Goal: Task Accomplishment & Management: Complete application form

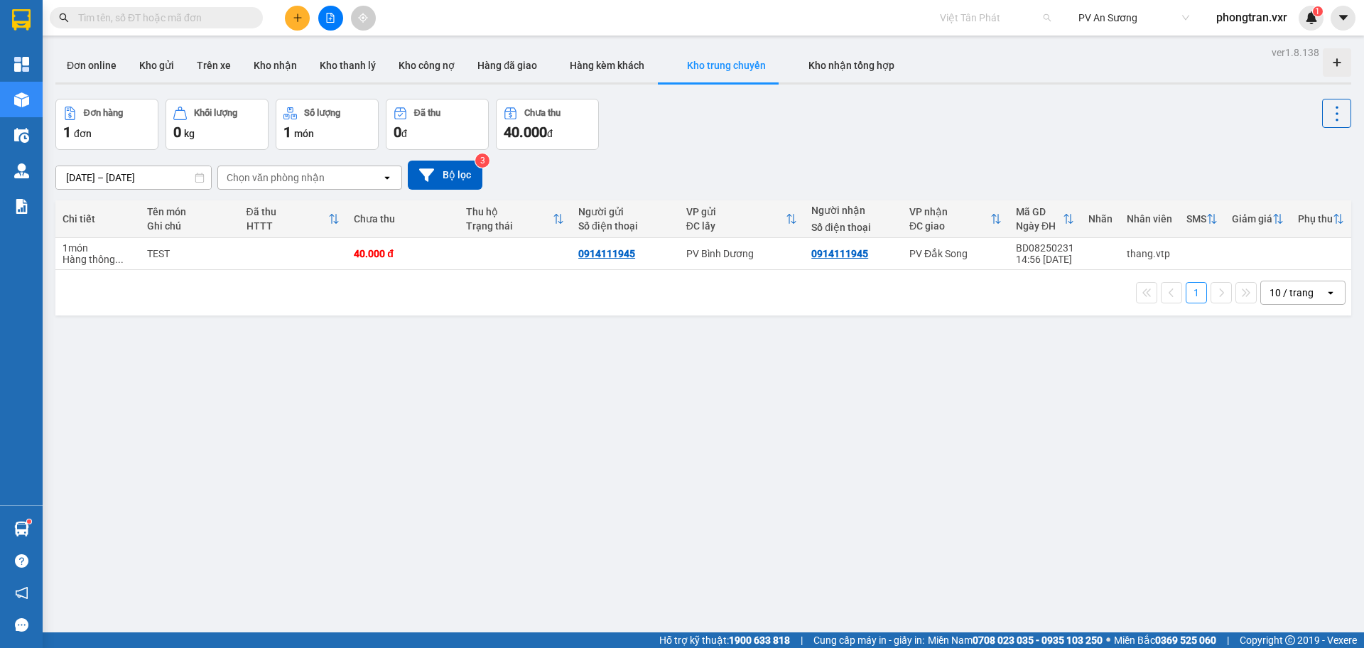
scroll to position [5455, 0]
click at [959, 15] on span "Việt Tân Phát" at bounding box center [995, 17] width 111 height 21
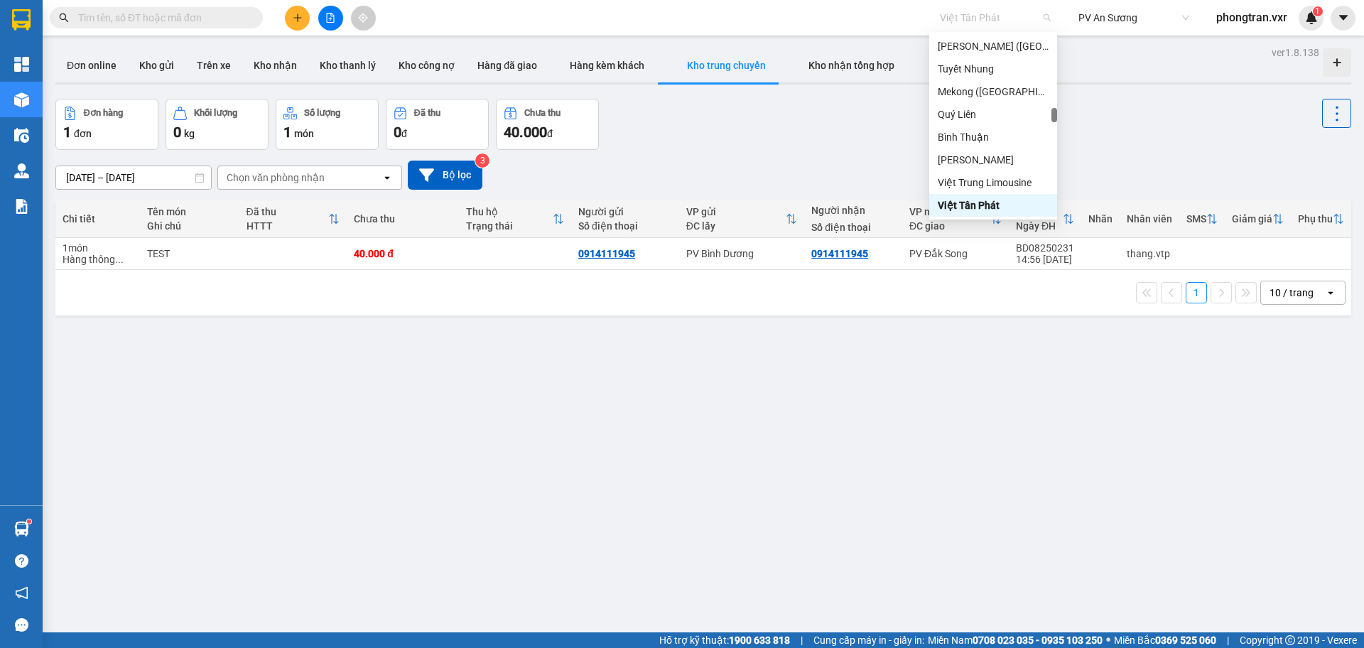
click at [1222, 26] on span "phongtran.vxr" at bounding box center [1252, 18] width 94 height 18
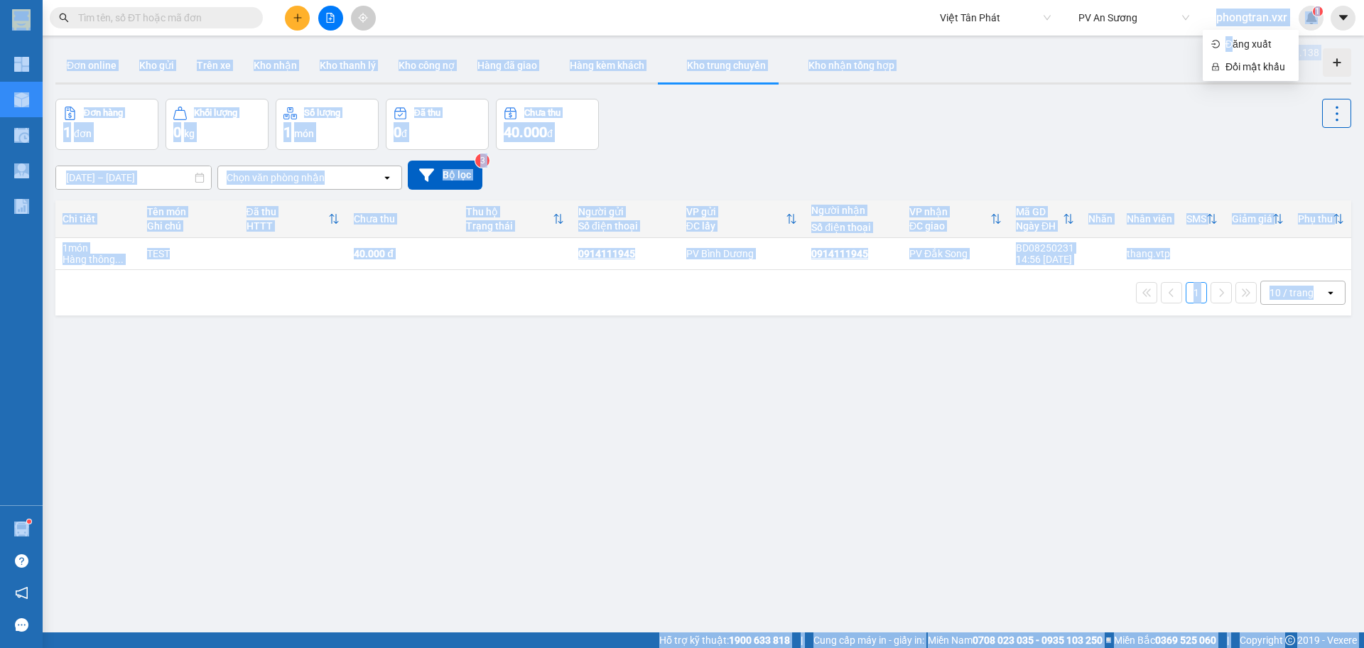
drag, startPoint x: 1230, startPoint y: 48, endPoint x: 965, endPoint y: 33, distance: 266.0
click at [965, 33] on body "Kết quả tìm kiếm ( 0 ) Bộ lọc No Data Việt Tân Phát PV An Sương phongtran.vxr 1…" at bounding box center [682, 324] width 1364 height 648
click at [955, 22] on span "Việt Tân Phát" at bounding box center [995, 17] width 111 height 21
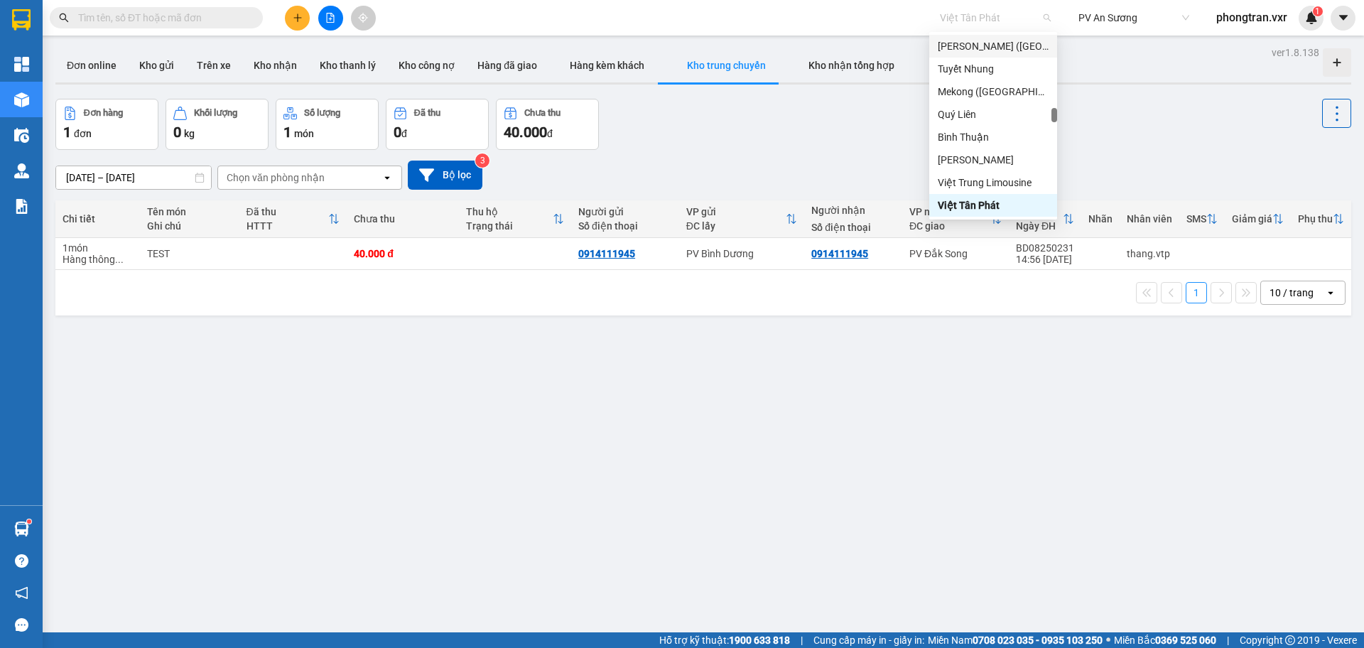
click at [1257, 13] on span "phongtran.vxr" at bounding box center [1252, 18] width 94 height 18
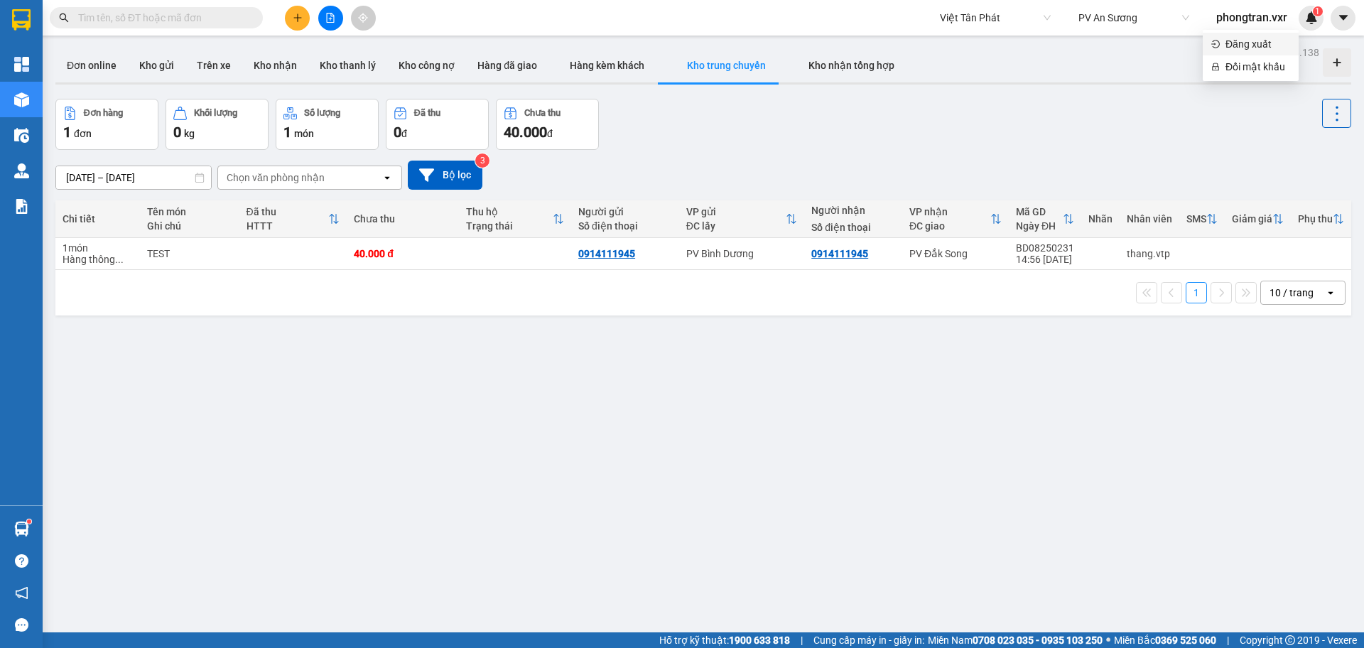
click at [1238, 40] on span "Đăng xuất" at bounding box center [1257, 44] width 65 height 16
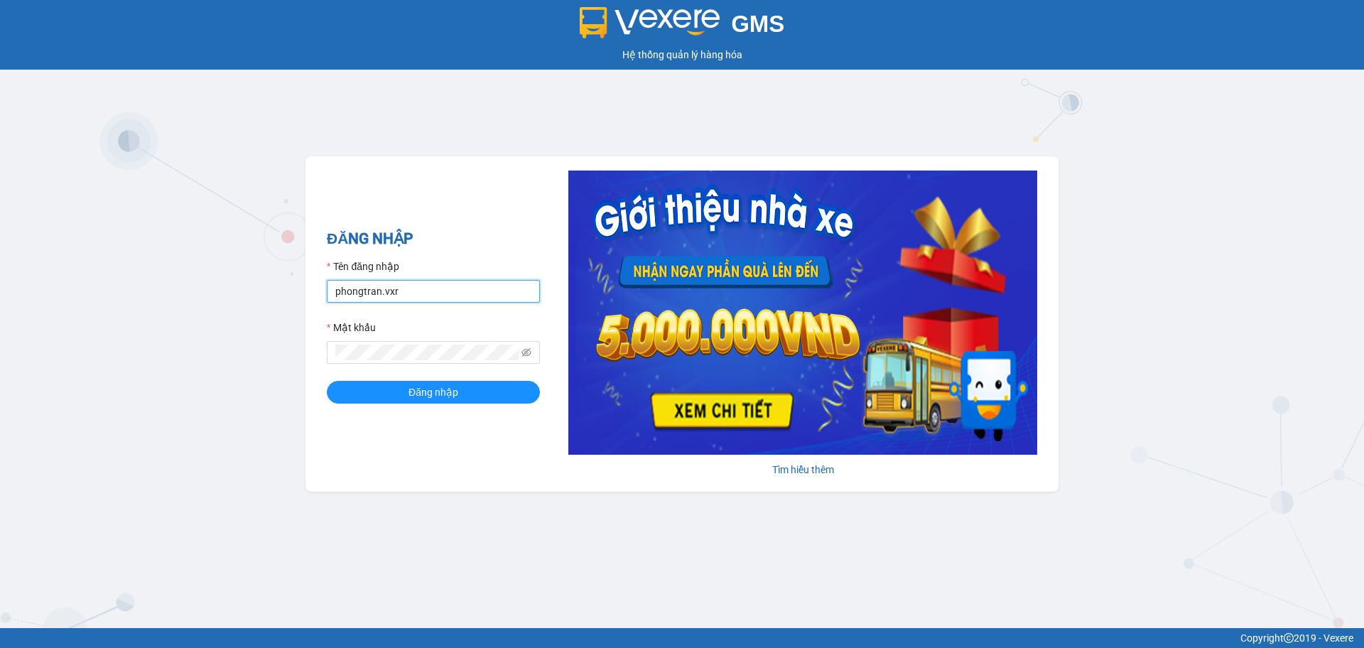
drag, startPoint x: 462, startPoint y: 290, endPoint x: 315, endPoint y: 309, distance: 148.3
click at [315, 309] on div "ĐĂNG NHẬP Tên đăng nhập phongtran.vxr Mật khẩu Đăng nhập Tìm hiểu thêm" at bounding box center [681, 323] width 753 height 335
type input "q"
type input "u"
type input "ú"
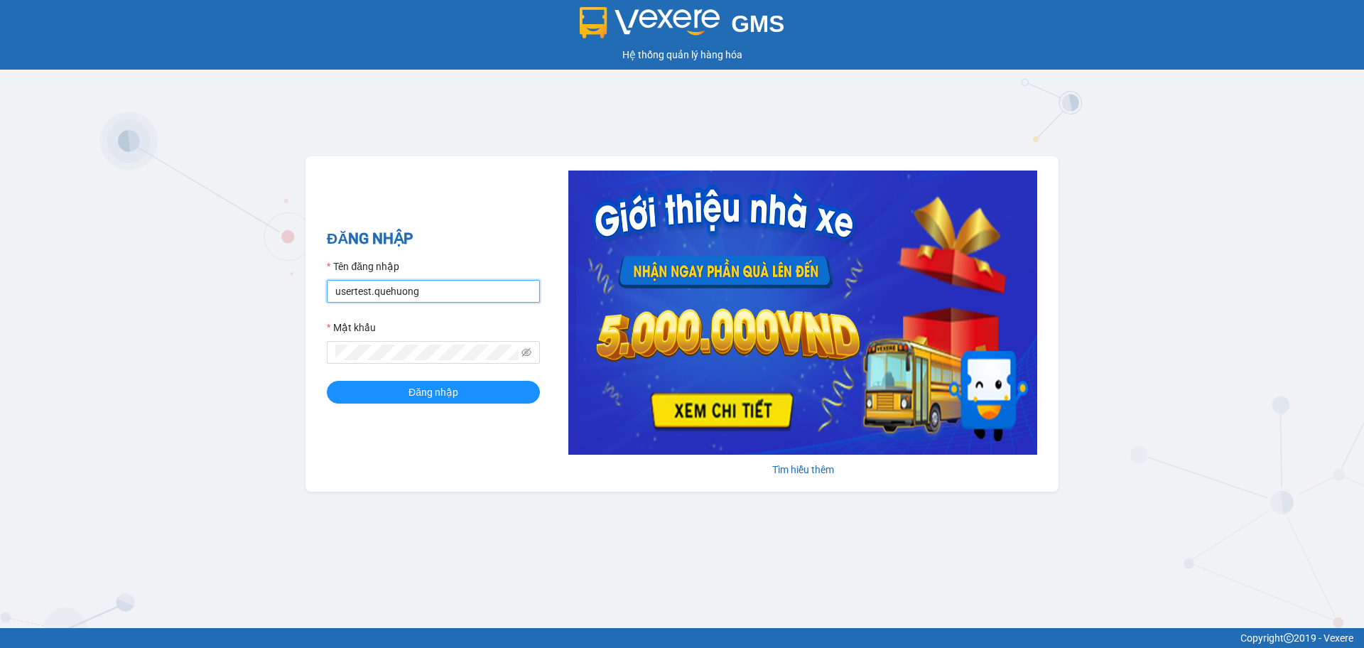
type input "usertest.quehuong"
click at [327, 381] on button "Đăng nhập" at bounding box center [433, 392] width 213 height 23
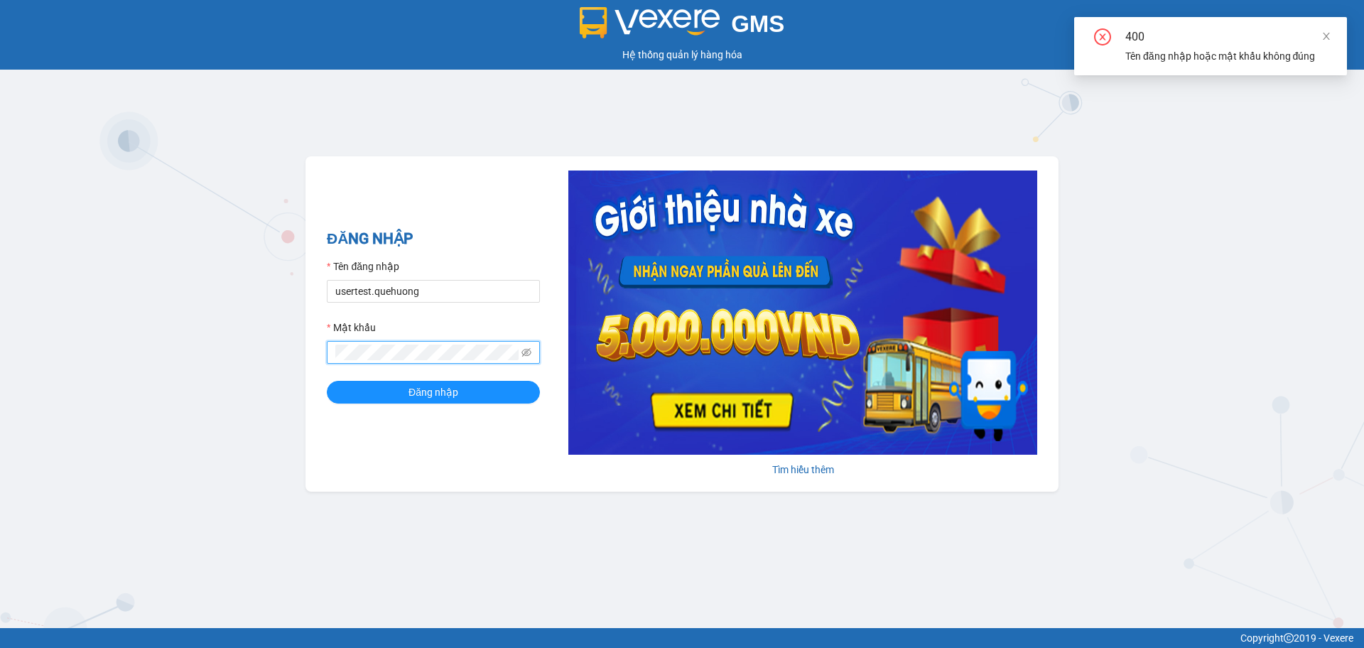
click at [314, 372] on div "ĐĂNG NHẬP Tên đăng nhập usertest.quehuong Mật khẩu Đăng nhập Tìm hiểu thêm" at bounding box center [681, 323] width 753 height 335
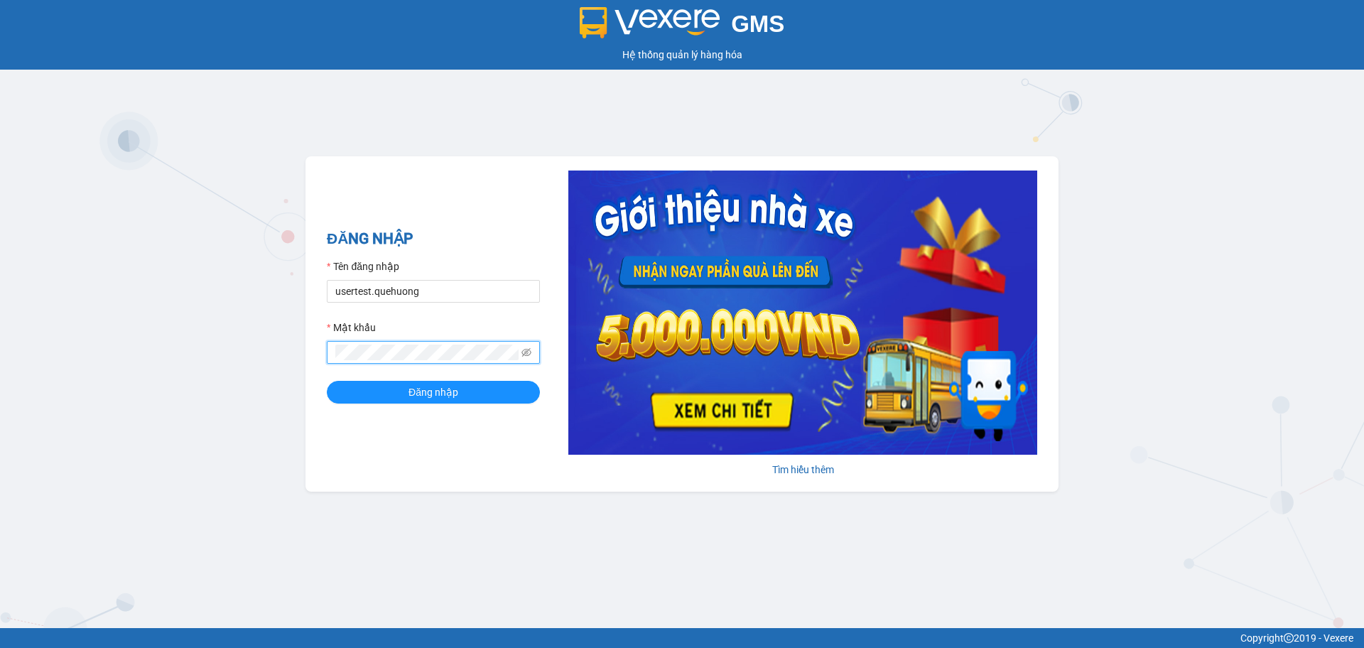
click at [327, 381] on button "Đăng nhập" at bounding box center [433, 392] width 213 height 23
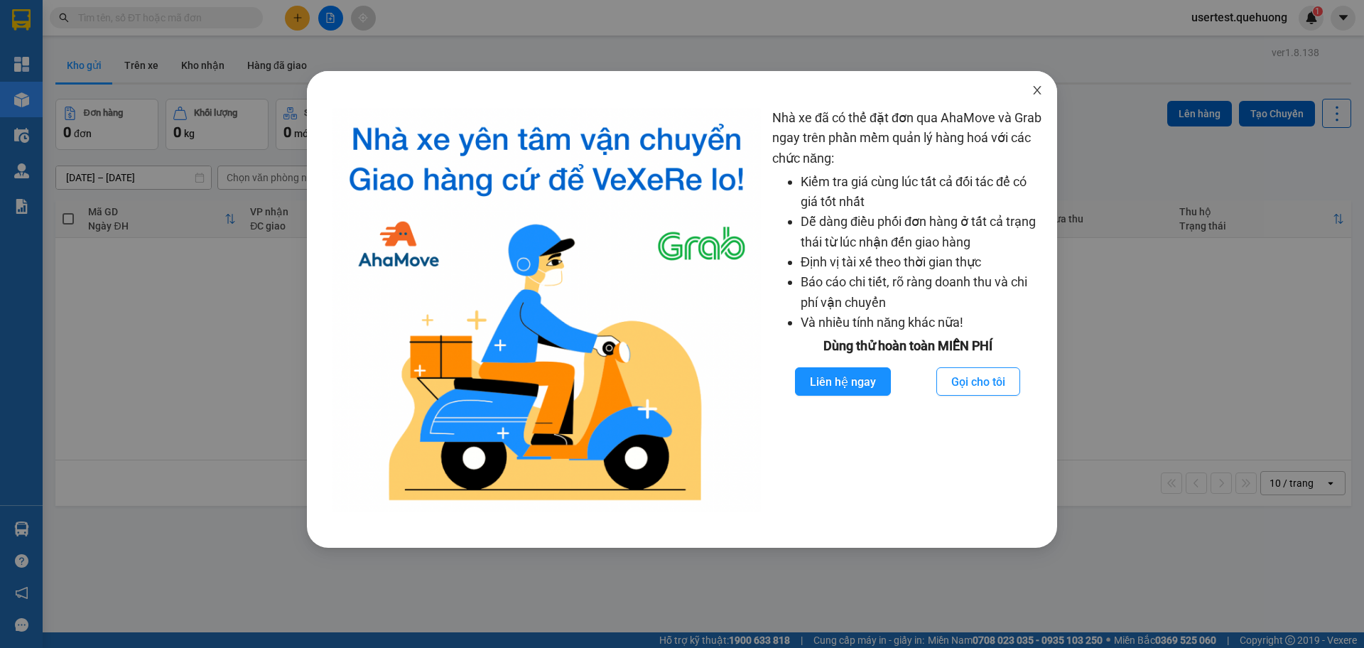
click at [1039, 91] on icon "close" at bounding box center [1036, 90] width 11 height 11
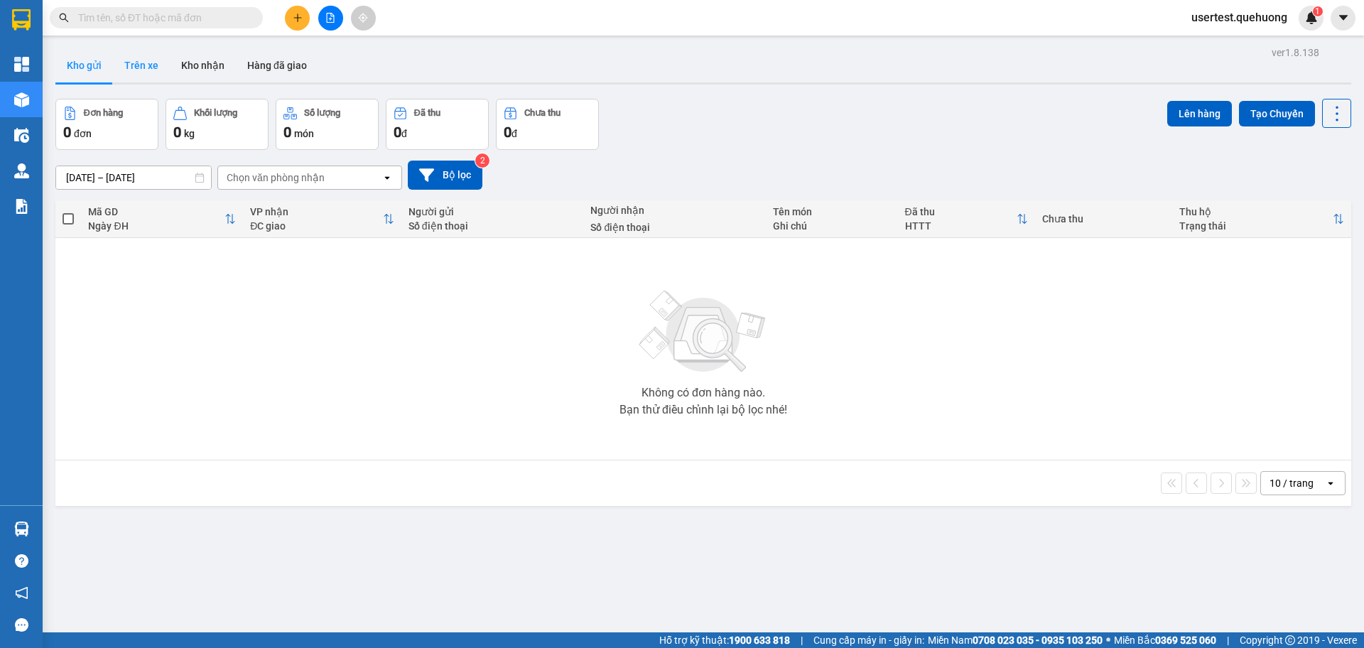
click at [148, 71] on button "Trên xe" at bounding box center [141, 65] width 57 height 34
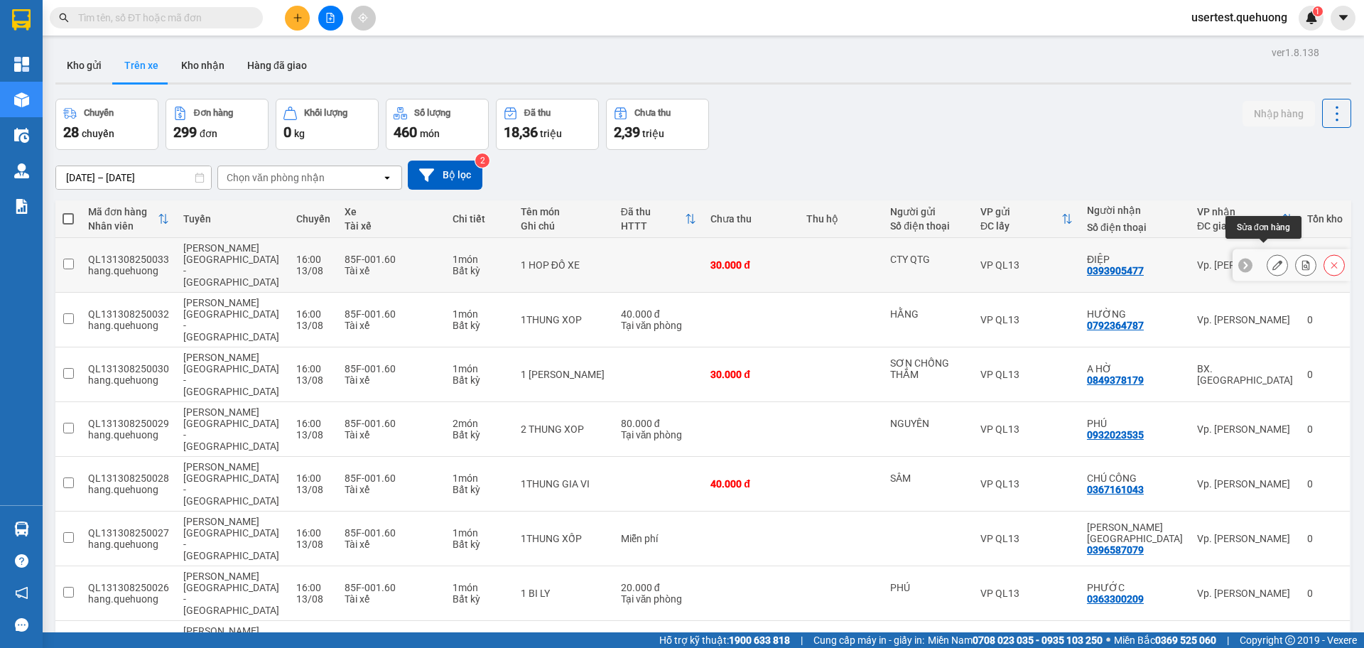
click at [1267, 253] on button at bounding box center [1277, 265] width 20 height 25
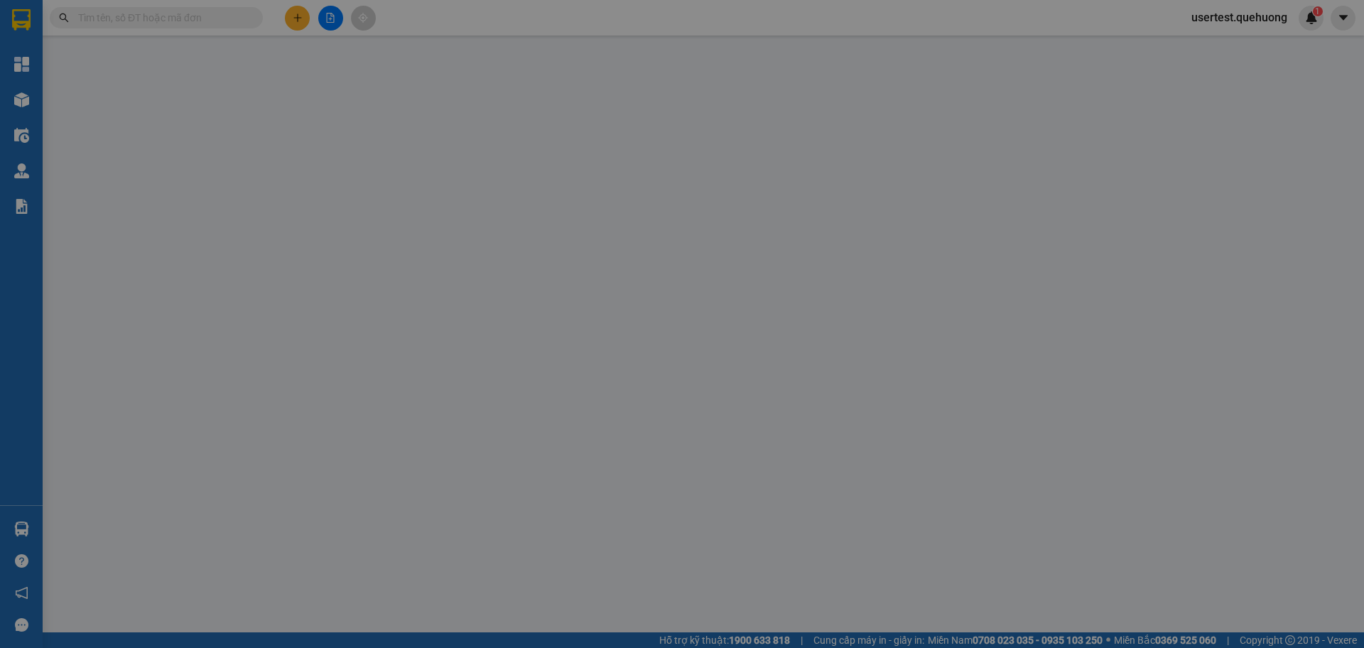
type input "CTY QTG"
type input "0393905477"
type input "ĐIỆP"
type input "30.000"
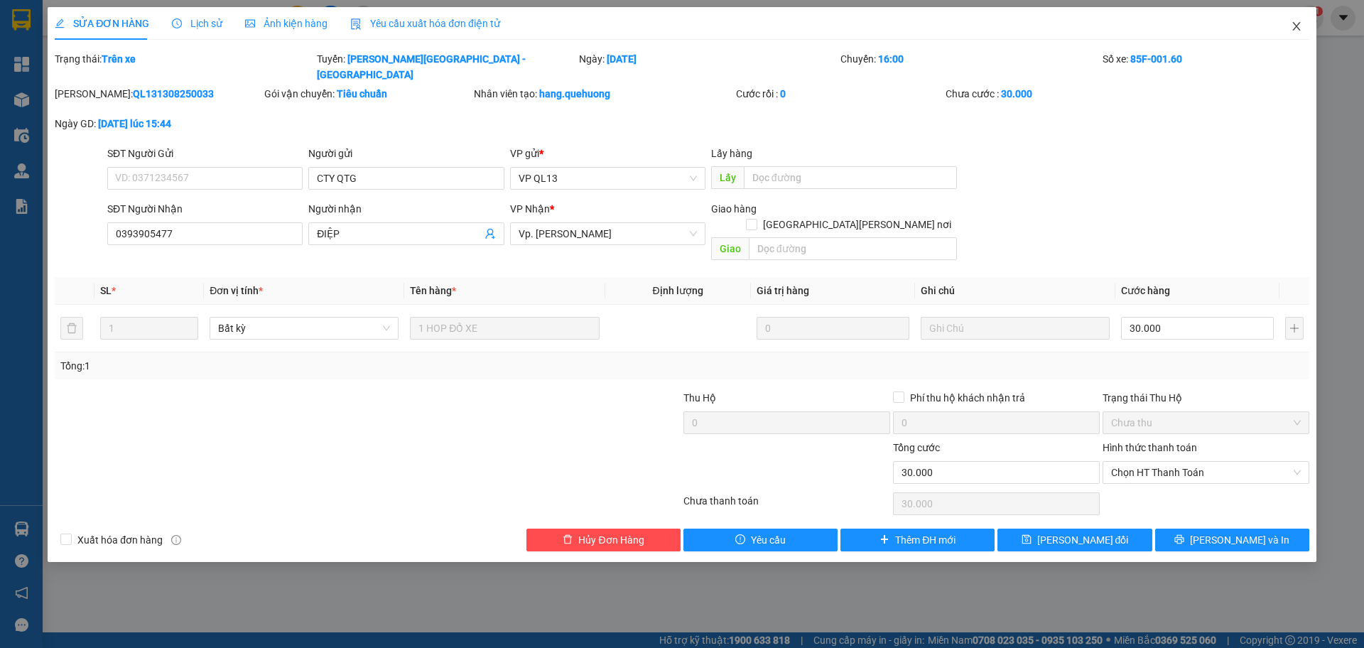
click at [1280, 23] on span "Close" at bounding box center [1296, 27] width 40 height 40
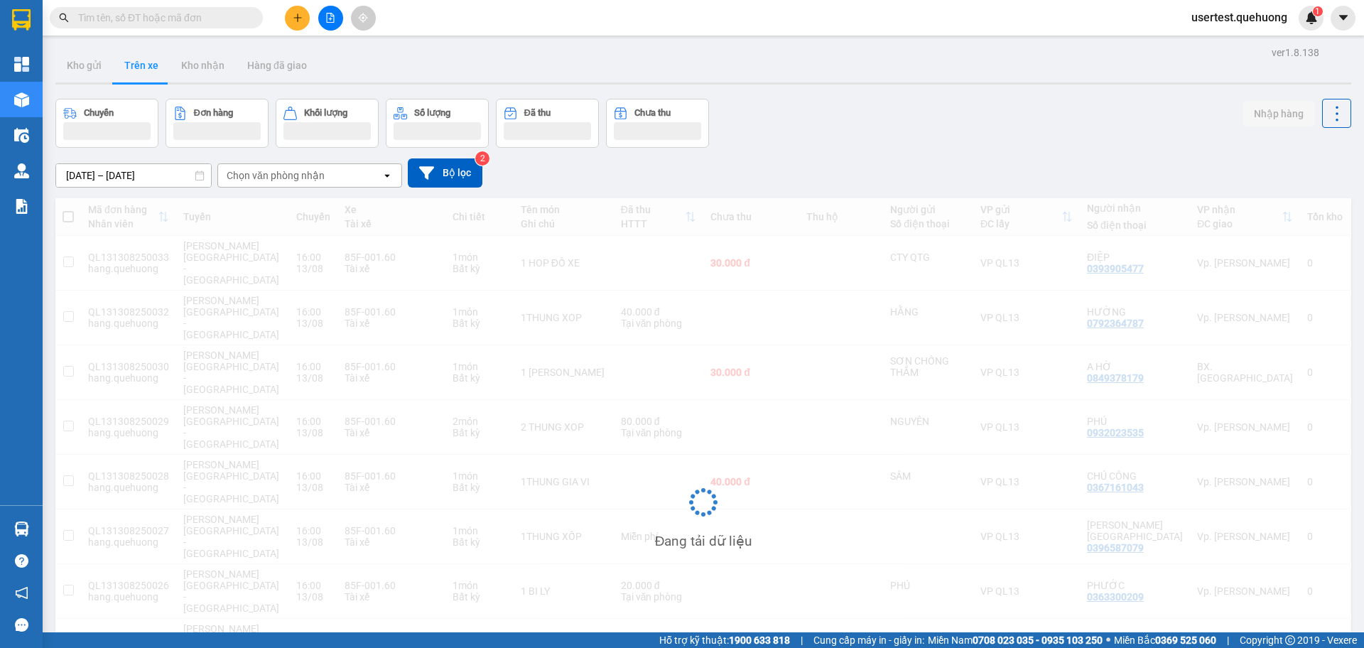
click at [1344, 21] on icon "caret-down" at bounding box center [1343, 17] width 13 height 13
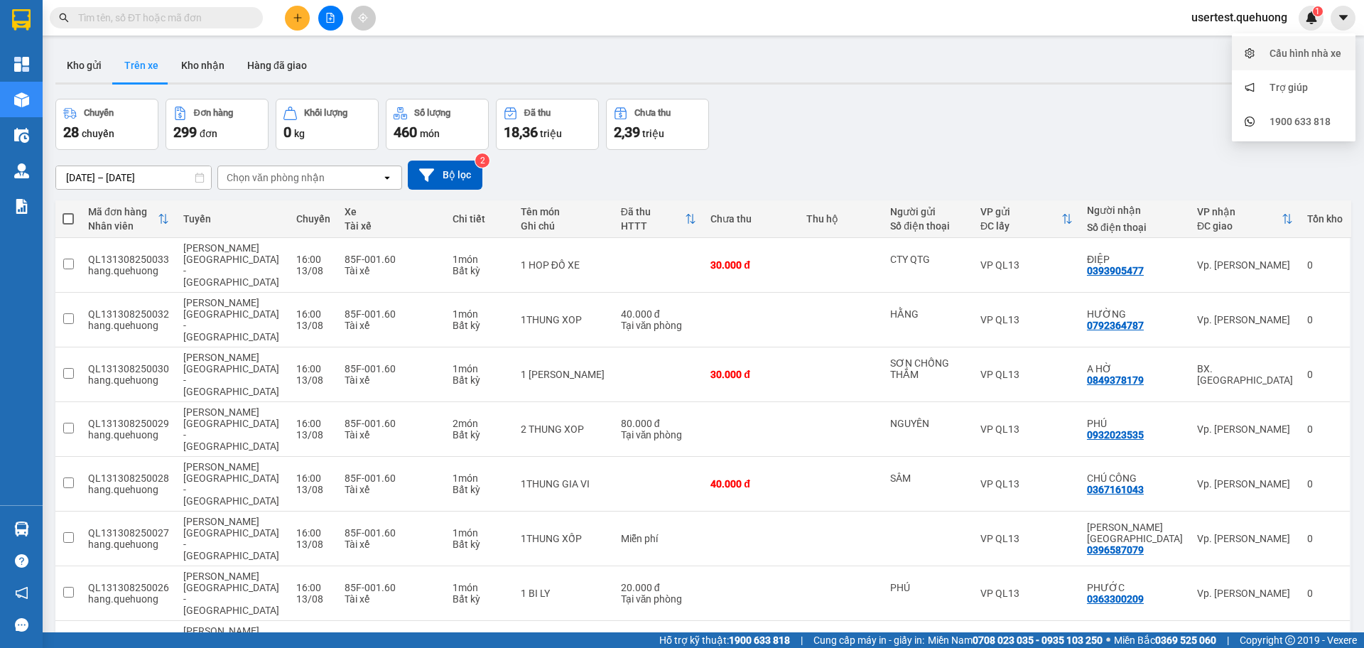
click at [1337, 45] on div "Cấu hình nhà xe" at bounding box center [1305, 53] width 72 height 16
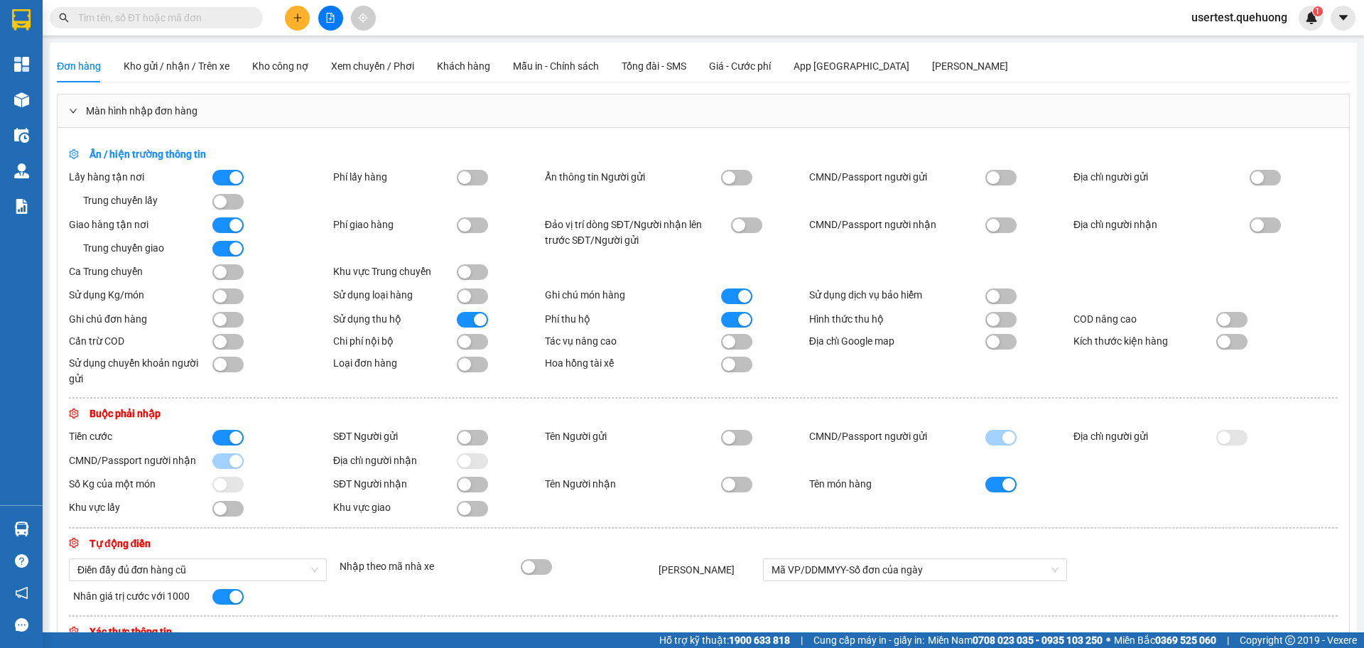
click at [309, 18] on div at bounding box center [330, 18] width 107 height 25
click at [304, 18] on button at bounding box center [297, 18] width 25 height 25
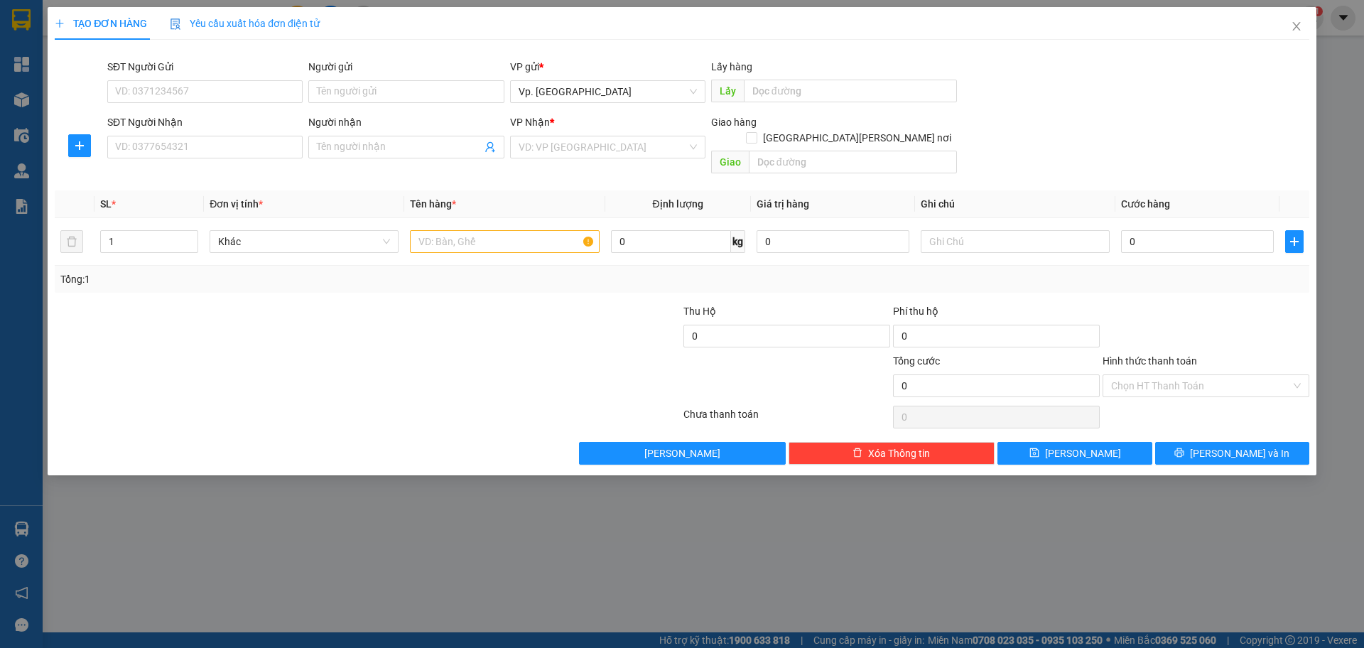
click at [255, 26] on span "Yêu cầu xuất hóa đơn điện tử" at bounding box center [245, 23] width 150 height 11
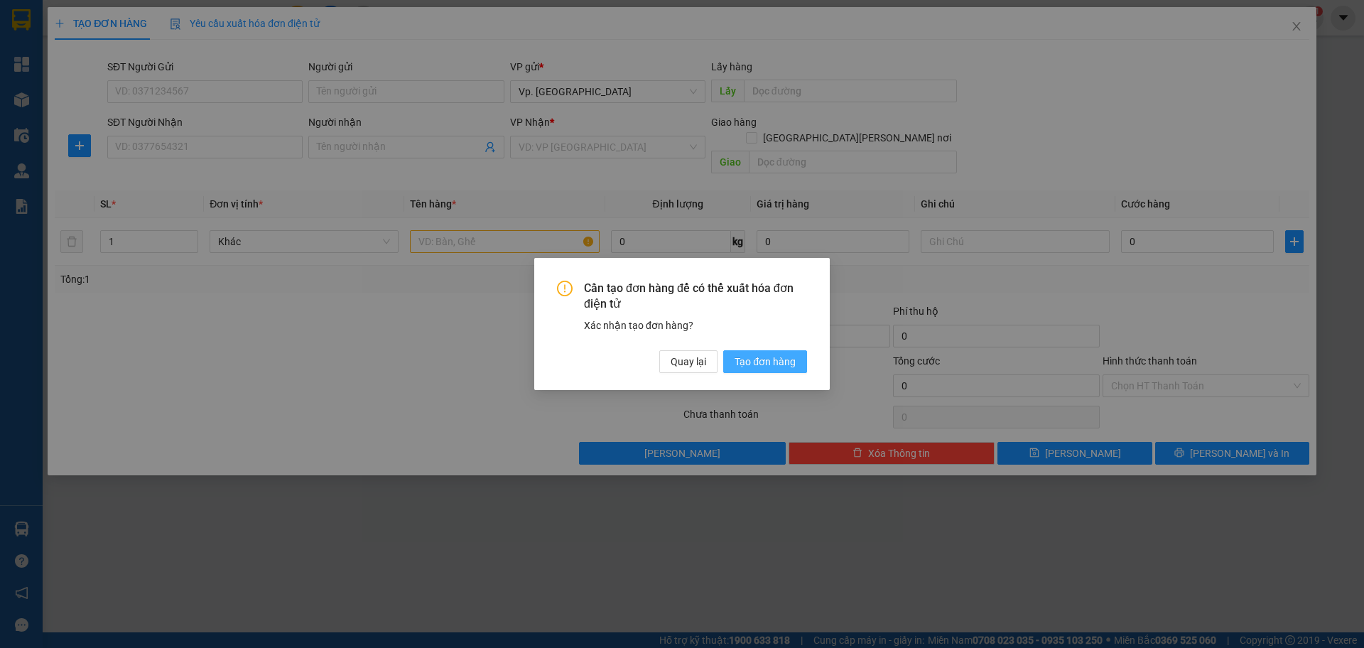
click at [744, 363] on span "Tạo đơn hàng" at bounding box center [764, 362] width 61 height 16
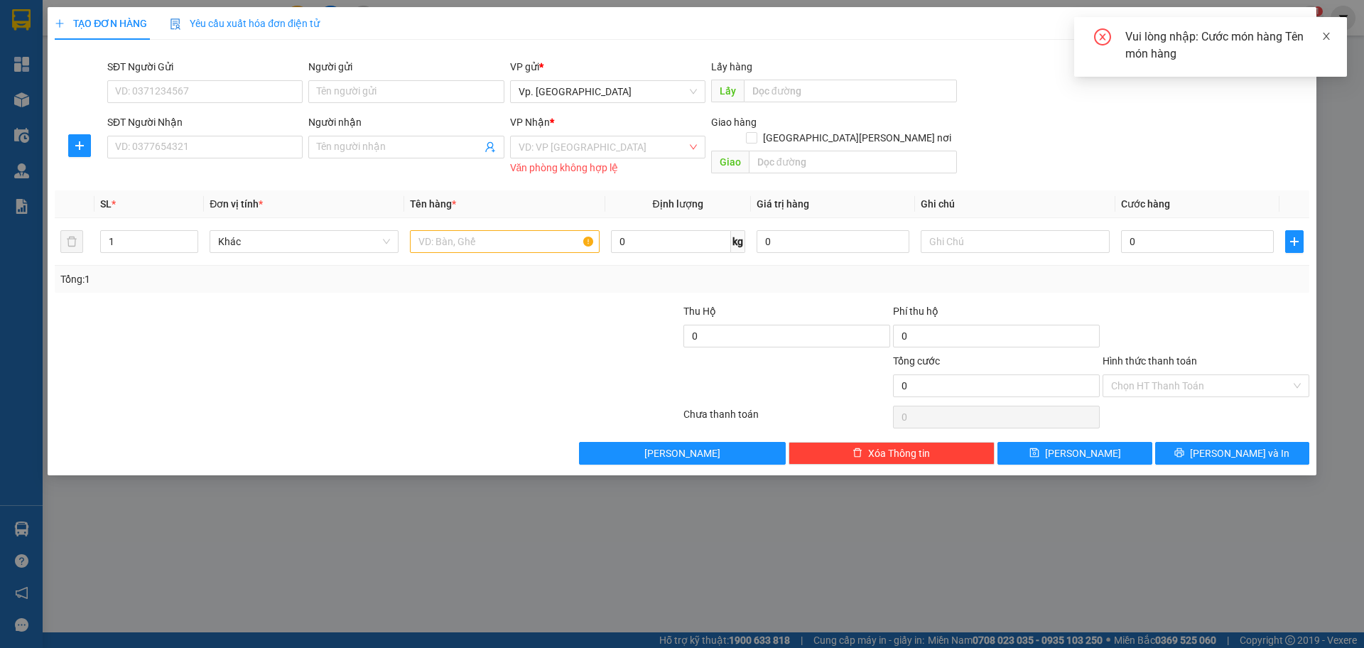
click at [1330, 35] on icon "close" at bounding box center [1326, 36] width 10 height 10
click at [1297, 18] on span "Close" at bounding box center [1296, 27] width 40 height 40
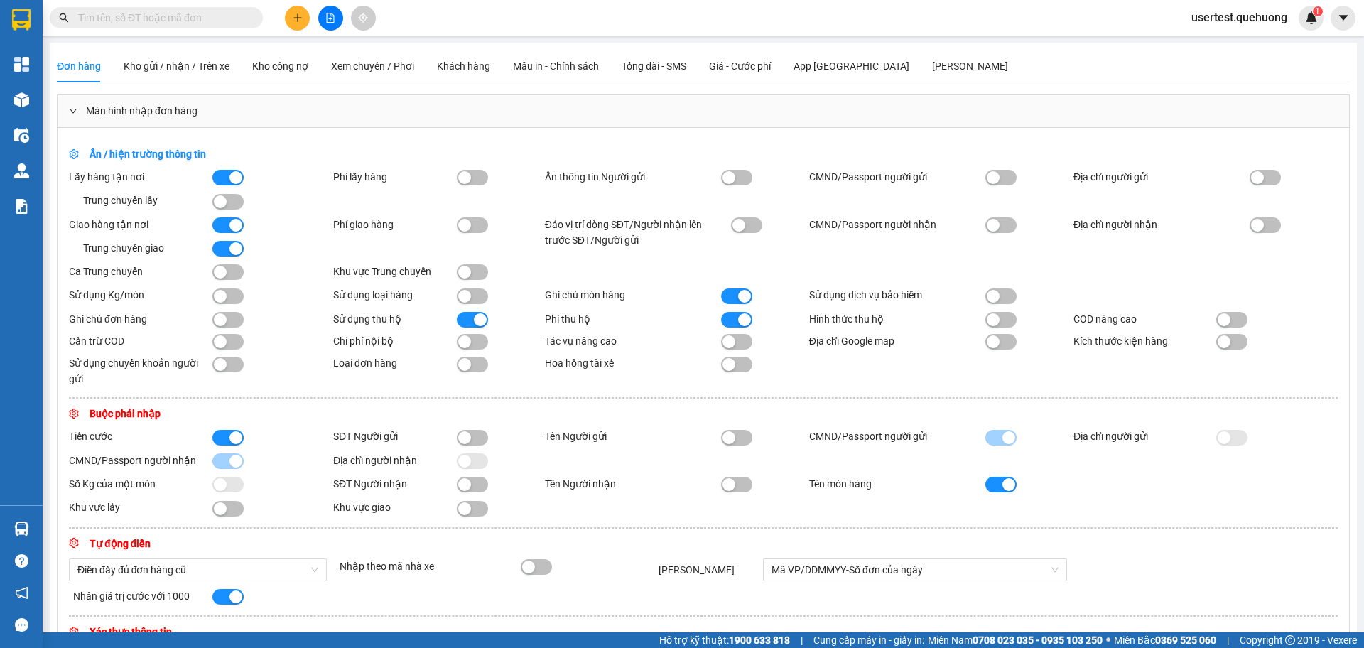
click at [1238, 16] on span "usertest.quehuong" at bounding box center [1239, 18] width 119 height 18
click at [1230, 45] on span "Đăng xuất" at bounding box center [1246, 44] width 89 height 16
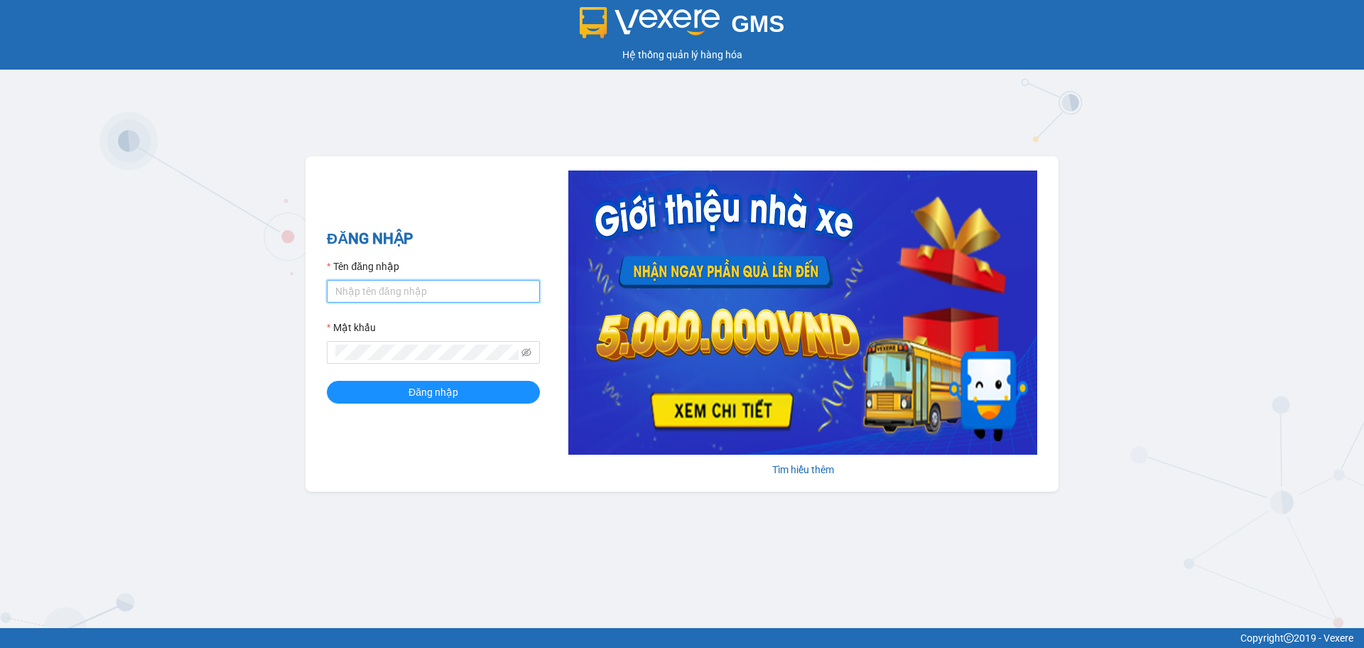
type input "phongtran.vxr"
click at [405, 295] on input "phongtran.vxr" at bounding box center [433, 291] width 213 height 23
click at [445, 393] on span "Đăng nhập" at bounding box center [433, 392] width 50 height 16
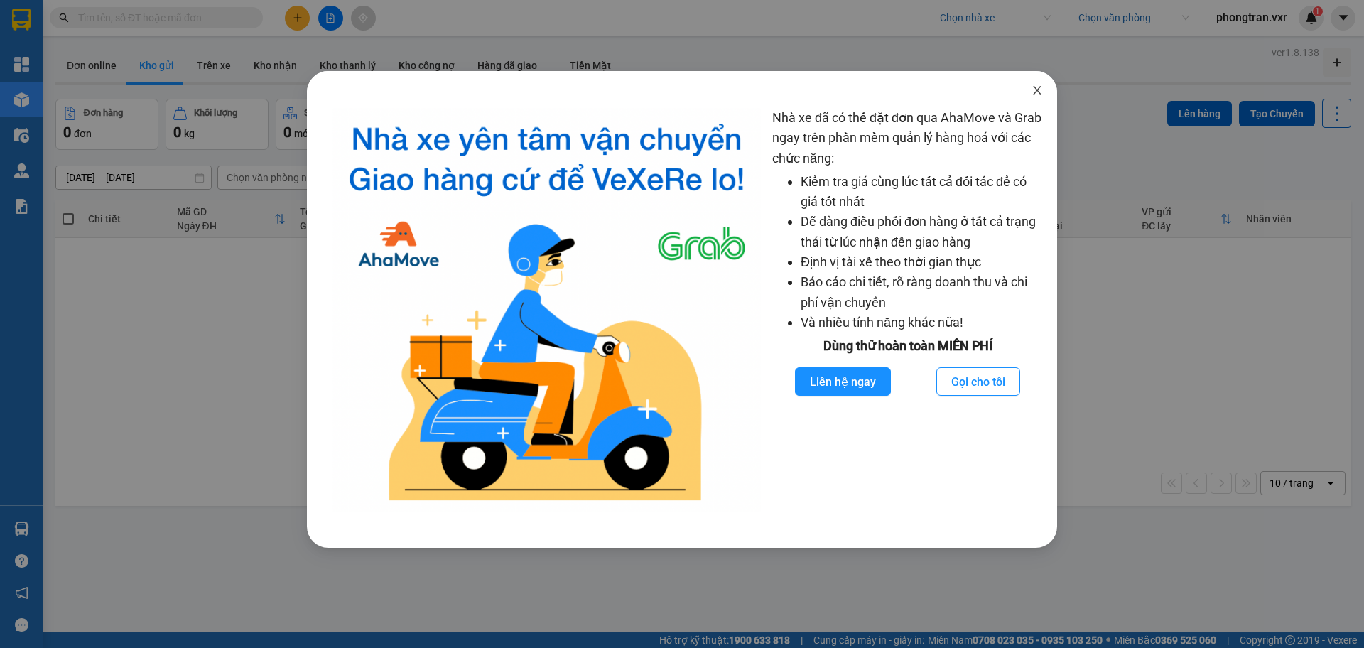
click at [1035, 87] on icon "close" at bounding box center [1036, 90] width 11 height 11
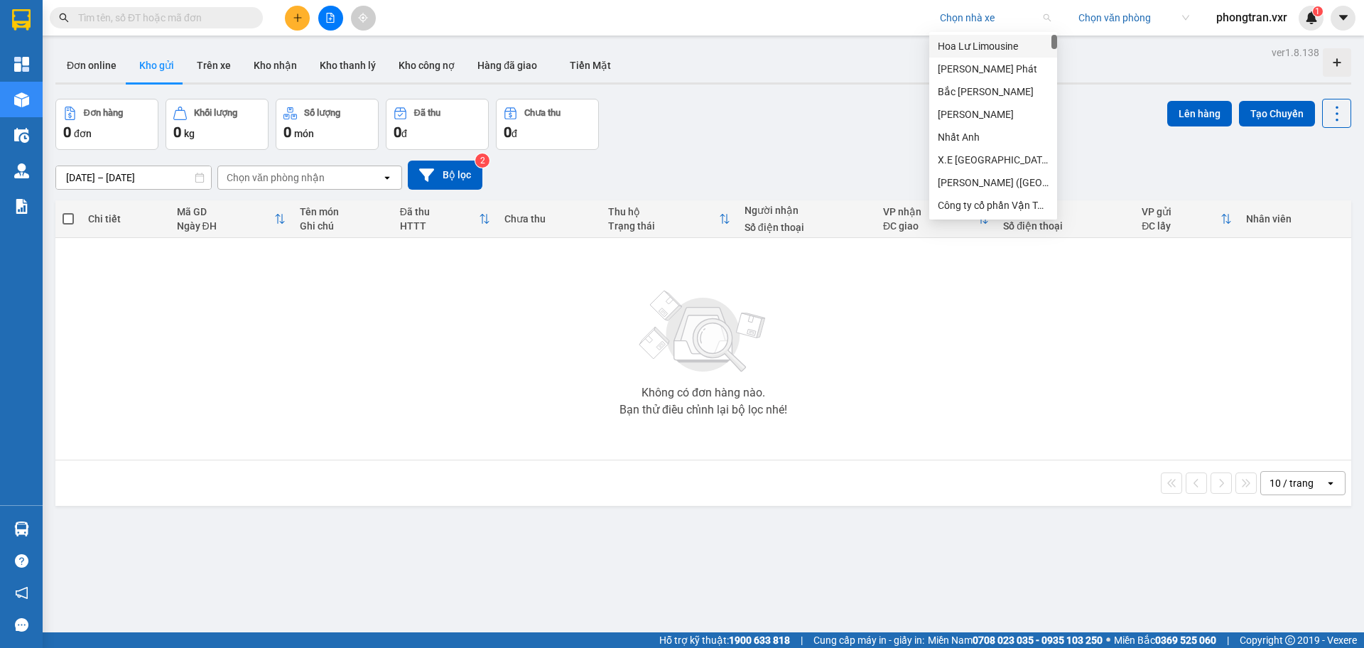
click at [982, 24] on input "search" at bounding box center [990, 17] width 101 height 21
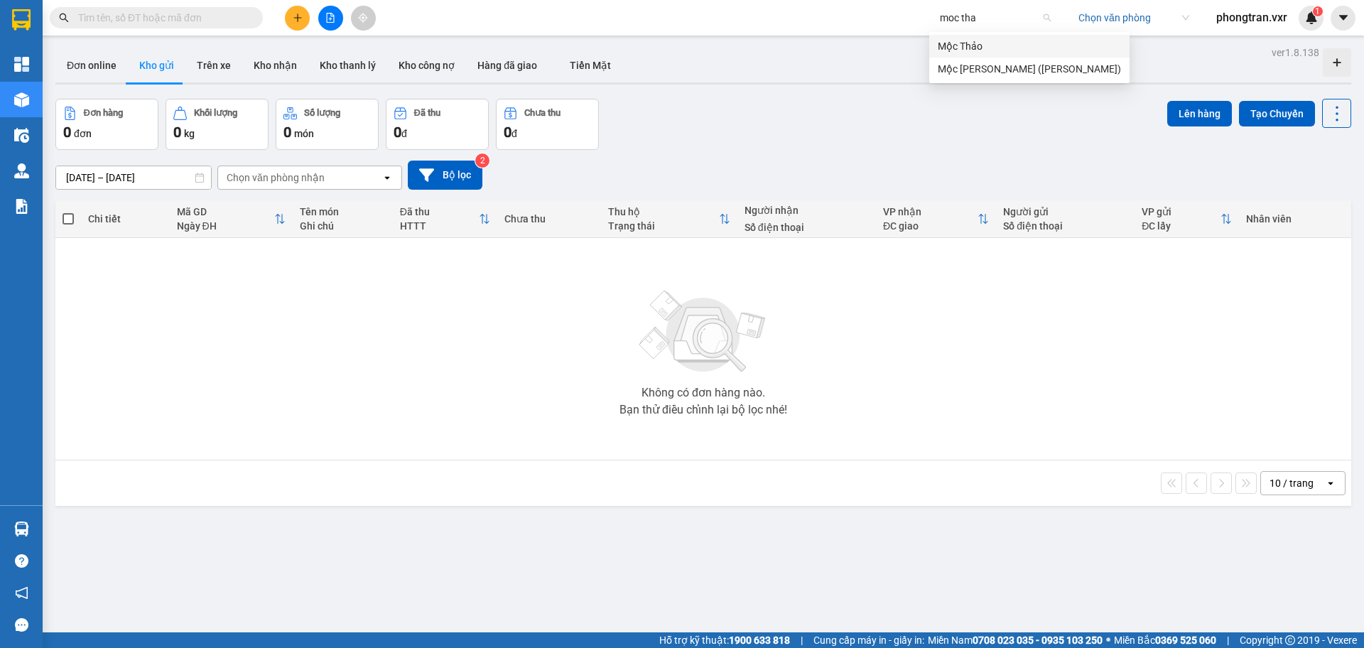
type input "moc thao"
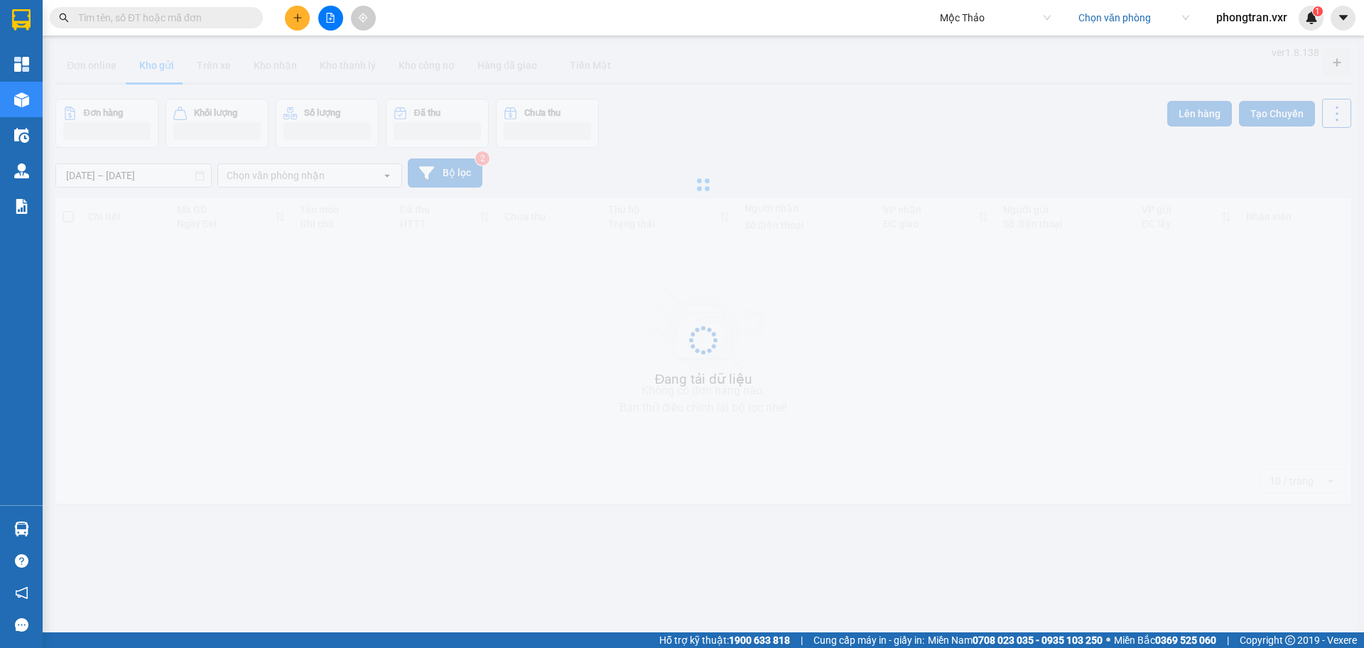
click at [1130, 23] on input "search" at bounding box center [1128, 17] width 101 height 21
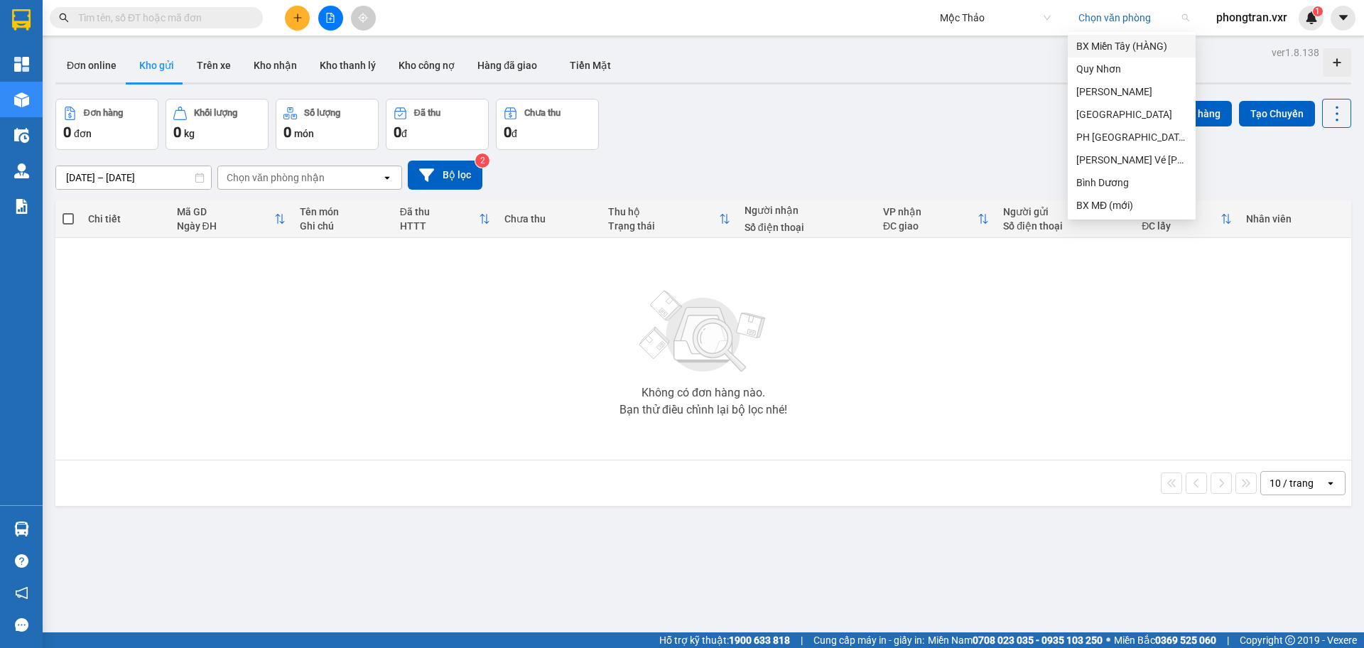
click at [1121, 45] on div "BX Miền Tây (HÀNG)" at bounding box center [1131, 46] width 111 height 16
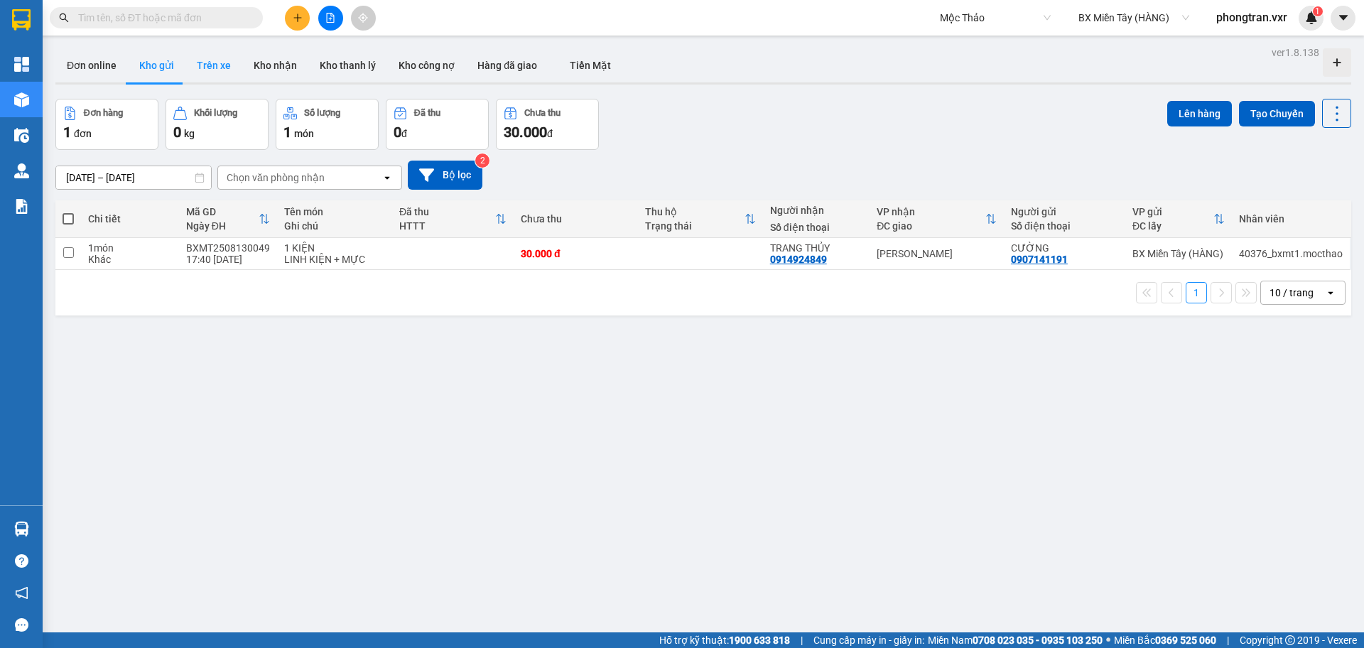
click at [212, 64] on button "Trên xe" at bounding box center [213, 65] width 57 height 34
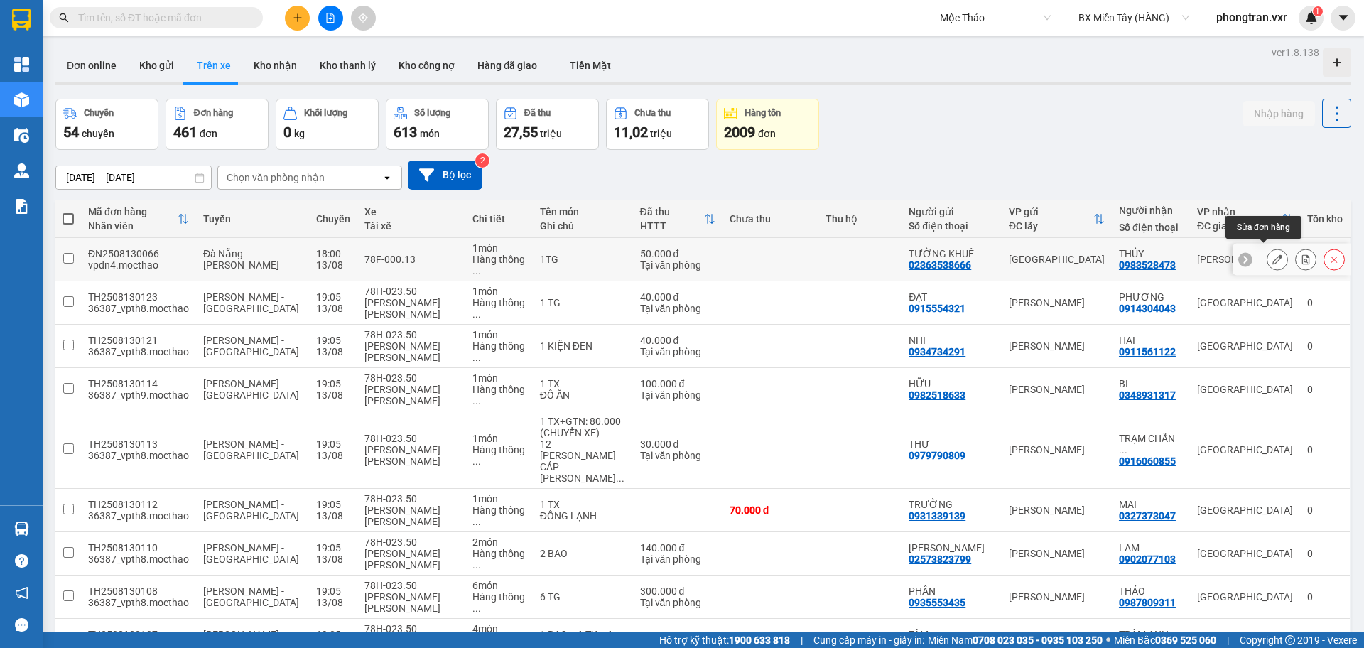
click at [1272, 258] on icon at bounding box center [1277, 259] width 10 height 10
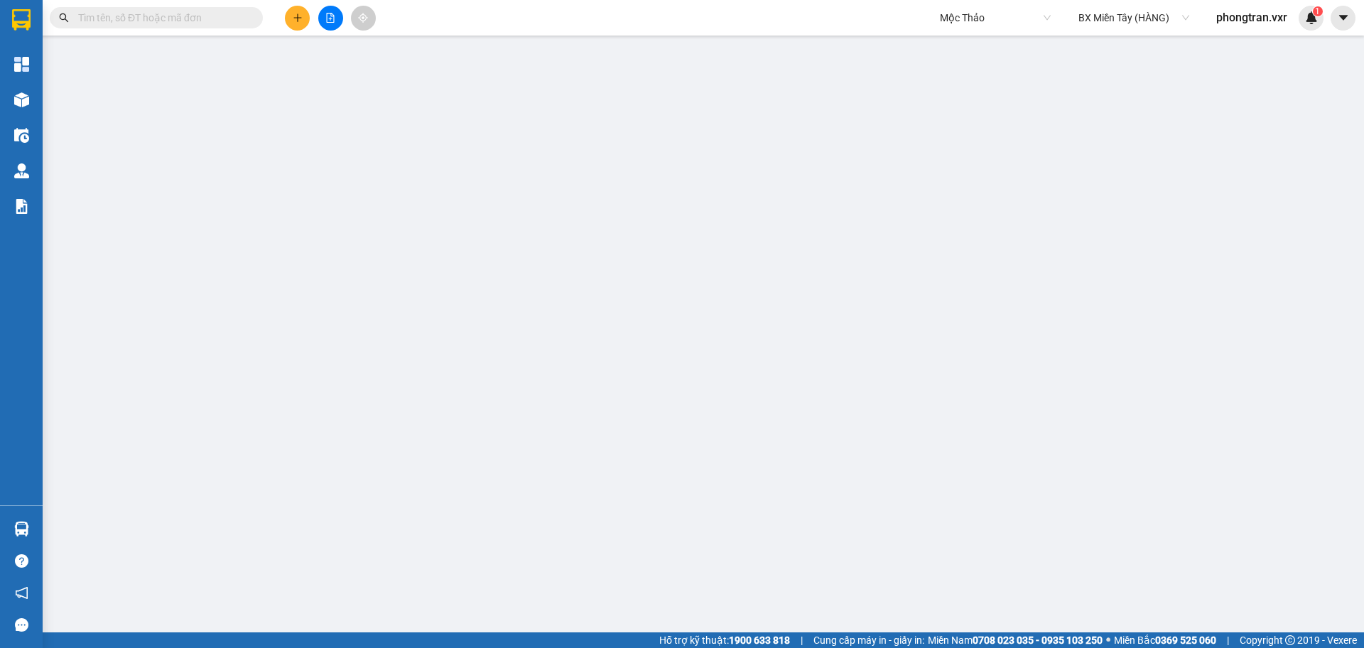
type input "02363538666"
type input "TƯỜNG KHUÊ"
type input "0983528473"
type input "THỦY"
type input "0"
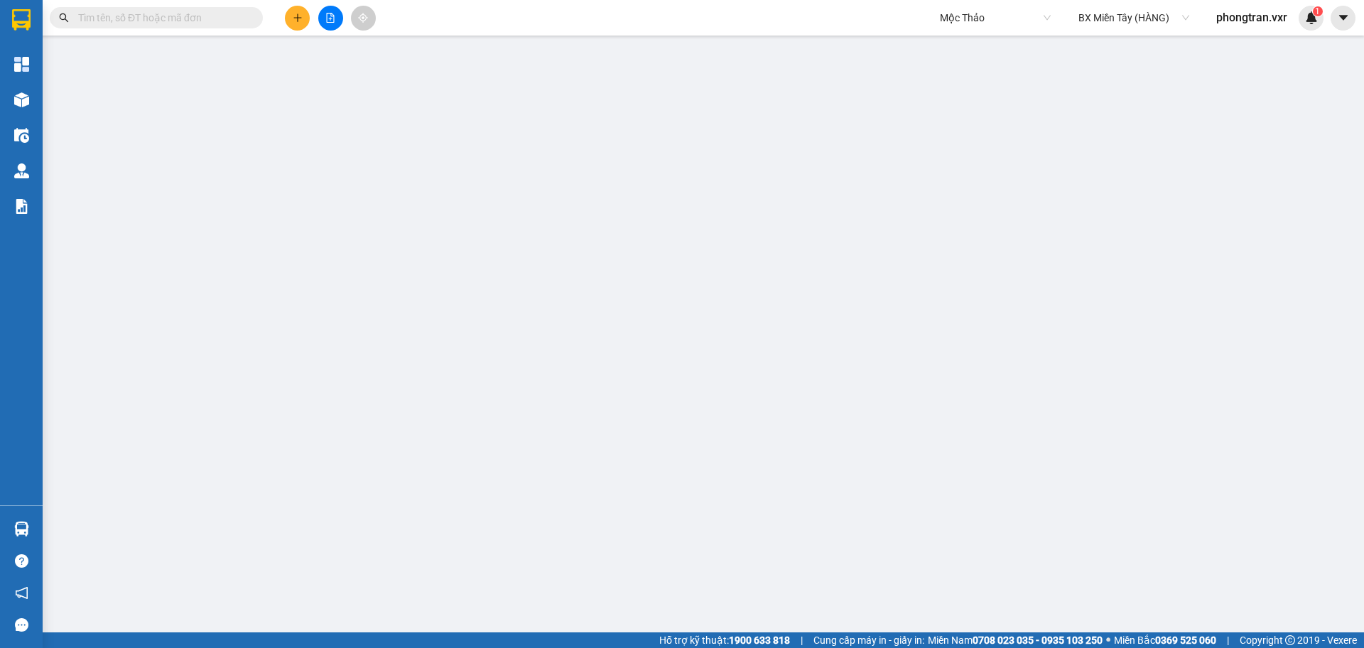
type input "50.000"
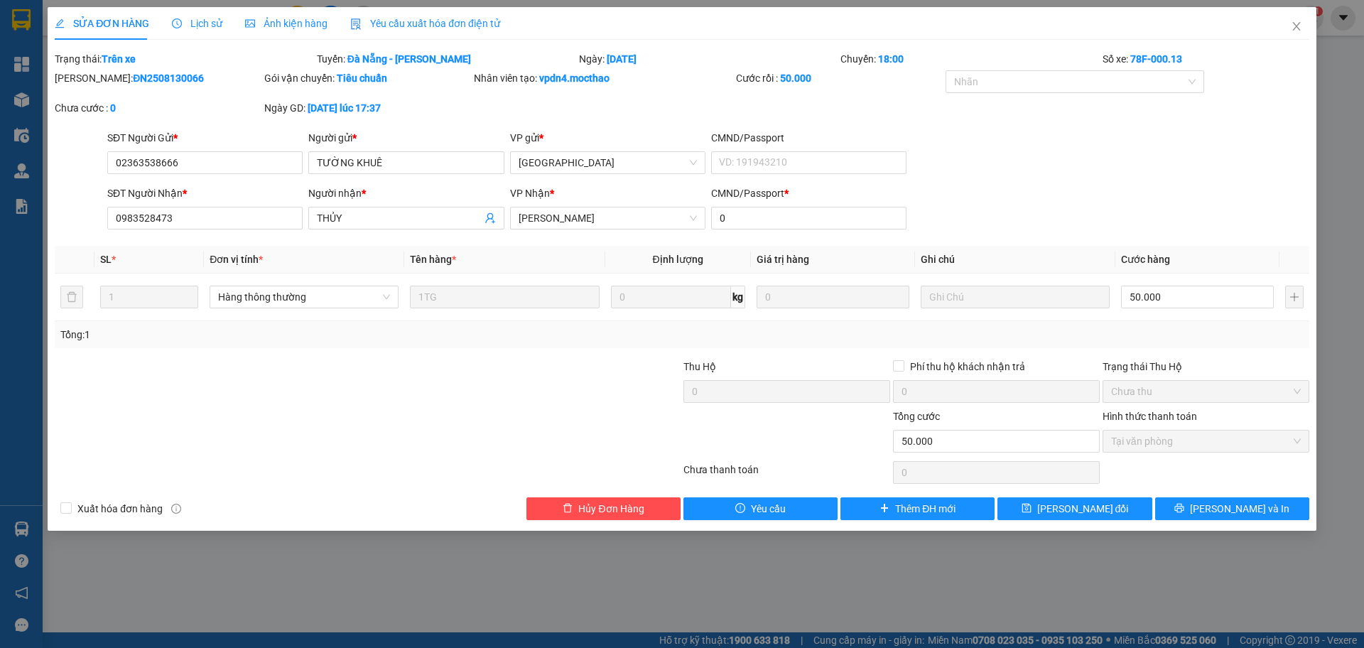
drag, startPoint x: 453, startPoint y: 22, endPoint x: 450, endPoint y: 35, distance: 13.3
click at [453, 23] on span "Yêu cầu xuất hóa đơn điện tử" at bounding box center [425, 23] width 150 height 11
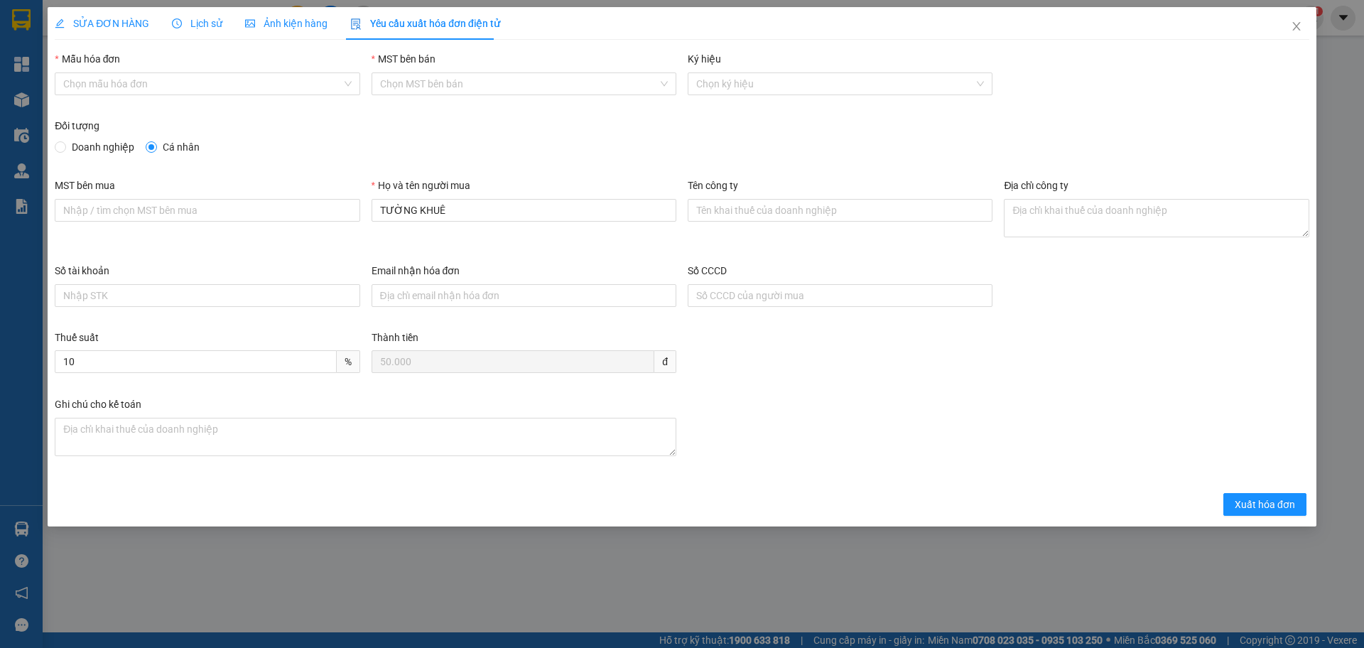
click at [105, 141] on span "Doanh nghiệp" at bounding box center [103, 147] width 74 height 16
click at [65, 141] on input "Doanh nghiệp" at bounding box center [60, 146] width 10 height 10
radio input "true"
radio input "false"
